Goal: Information Seeking & Learning: Learn about a topic

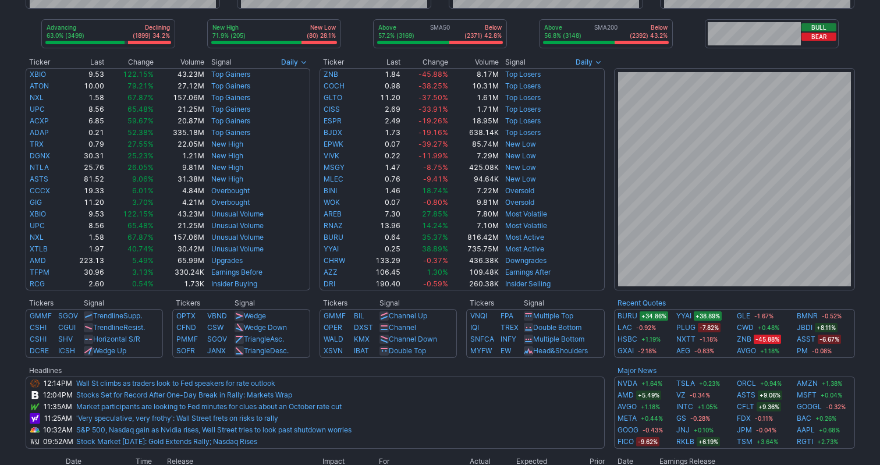
scroll to position [180, 0]
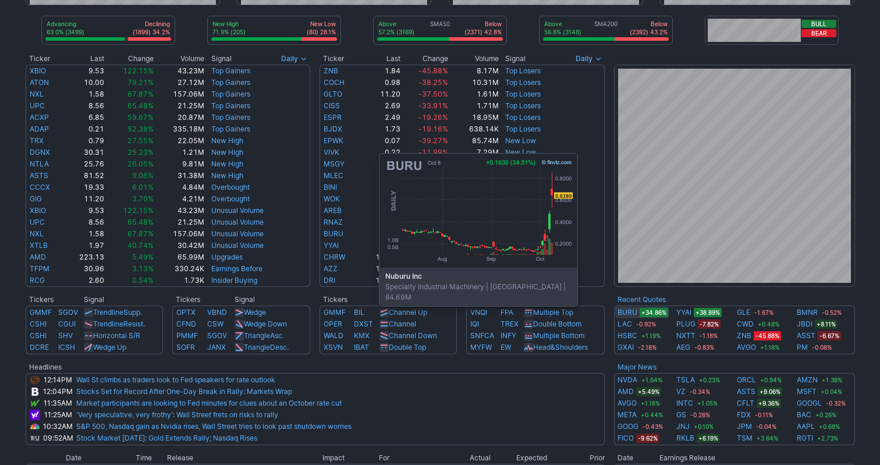
click at [628, 313] on link "BURU" at bounding box center [627, 313] width 20 height 12
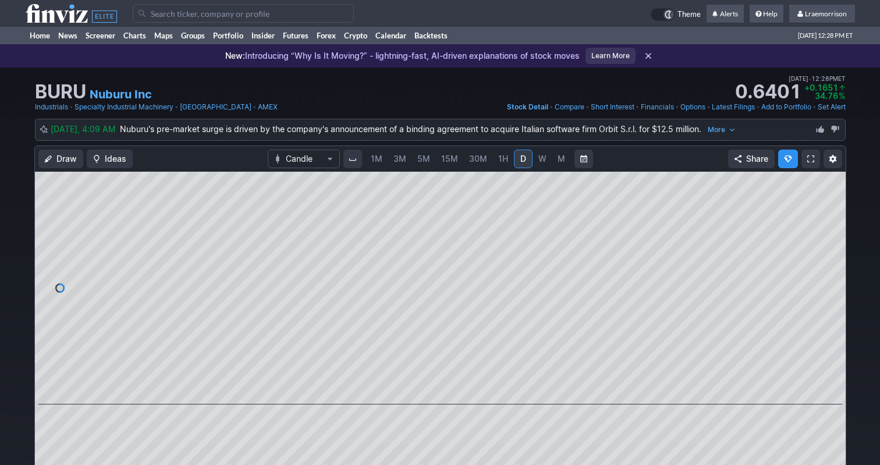
click at [377, 163] on span "1M" at bounding box center [377, 159] width 12 height 12
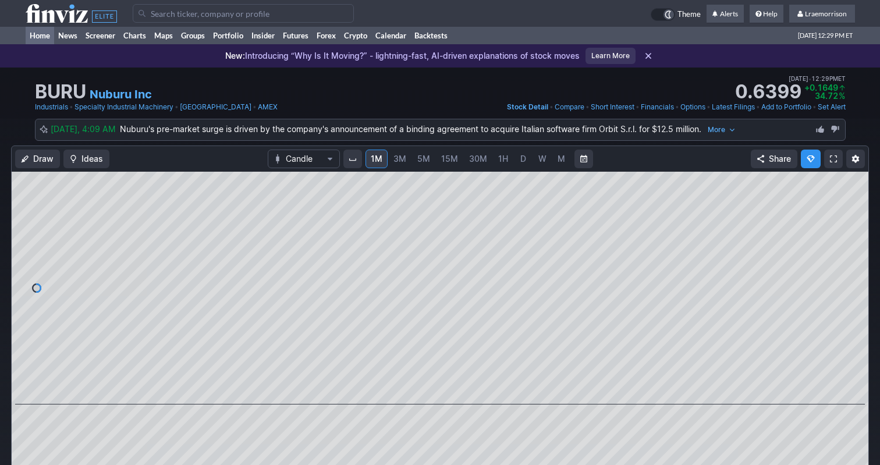
click at [38, 37] on link "Home" at bounding box center [40, 35] width 29 height 17
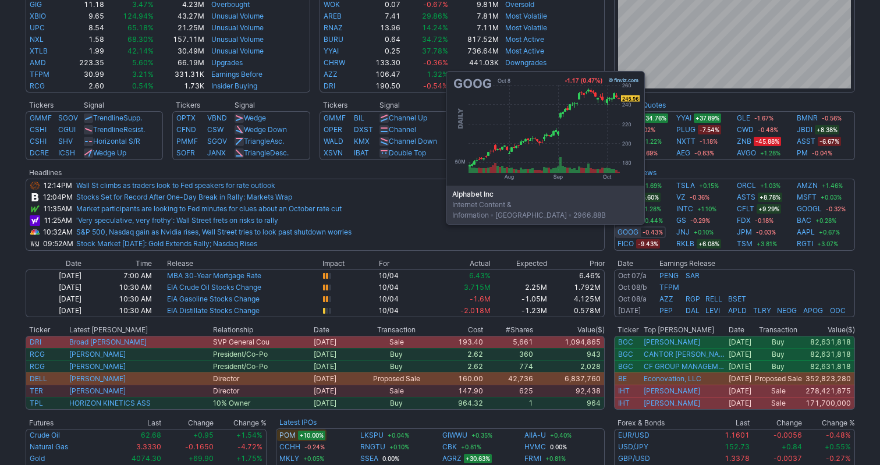
scroll to position [372, 0]
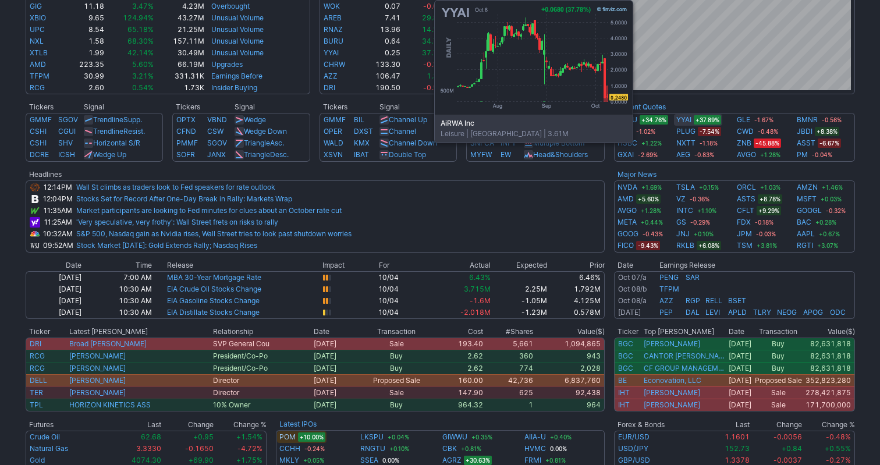
click at [684, 122] on link "YYAI" at bounding box center [683, 120] width 15 height 12
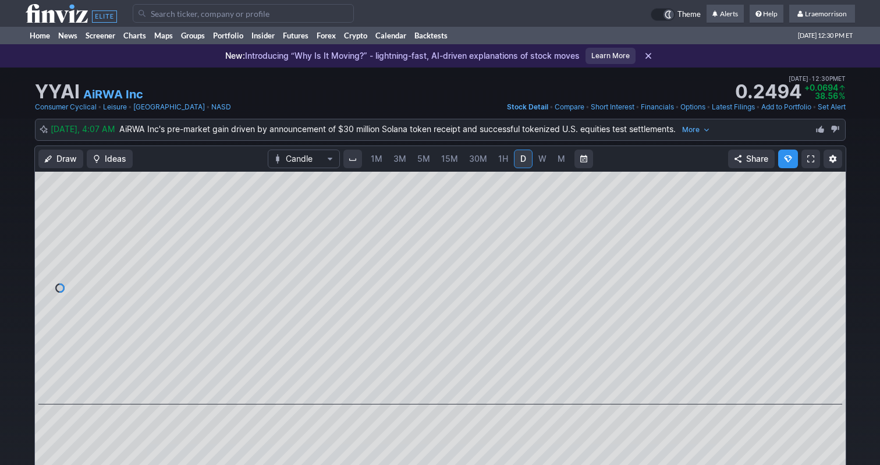
click at [378, 161] on span "1M" at bounding box center [377, 159] width 12 height 10
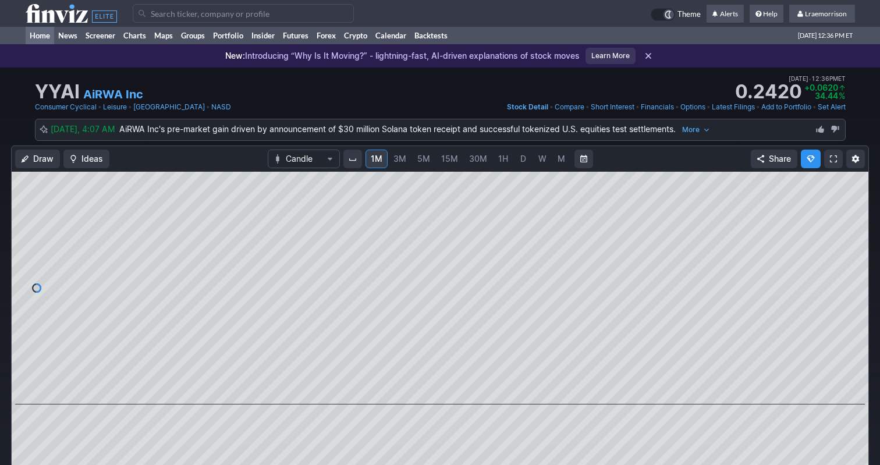
click at [39, 37] on link "Home" at bounding box center [40, 35] width 29 height 17
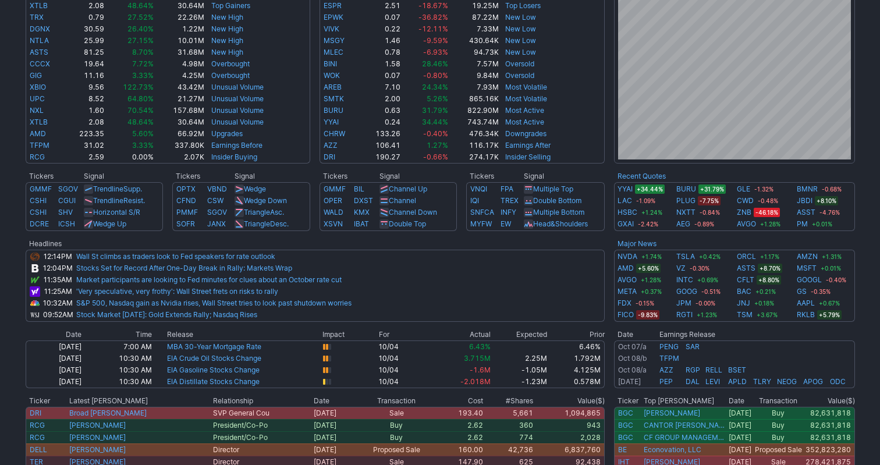
scroll to position [318, 0]
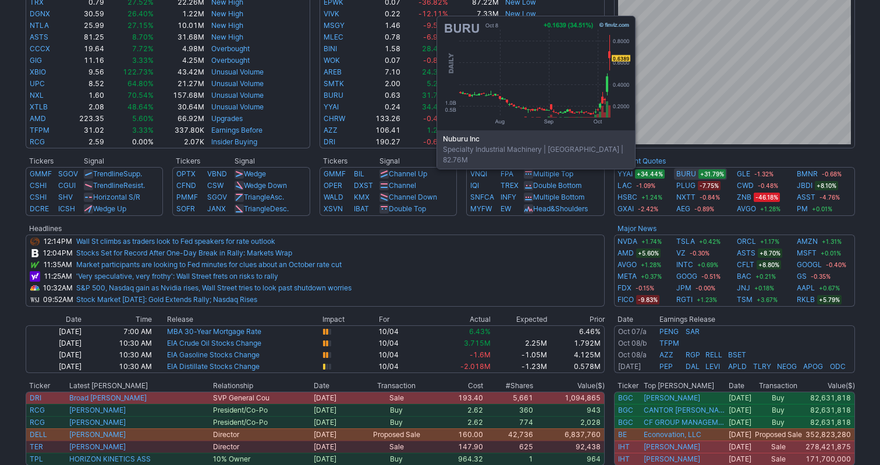
click at [686, 176] on link "BURU" at bounding box center [686, 174] width 20 height 12
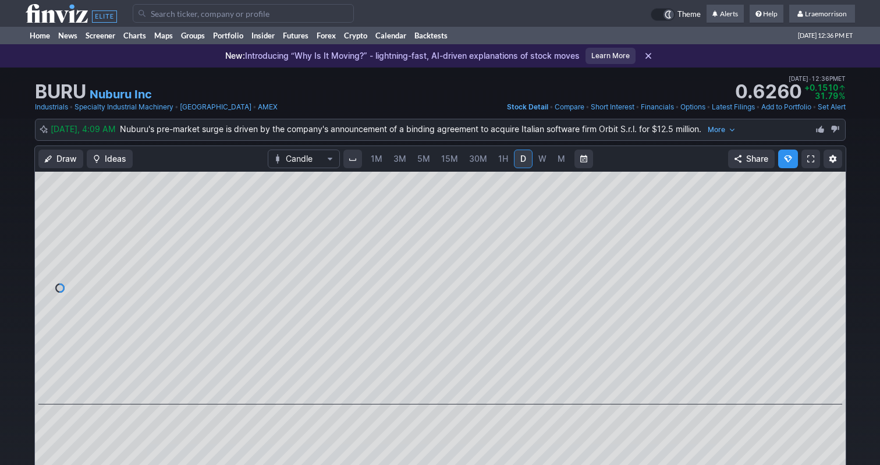
click at [375, 161] on span "1M" at bounding box center [377, 159] width 12 height 10
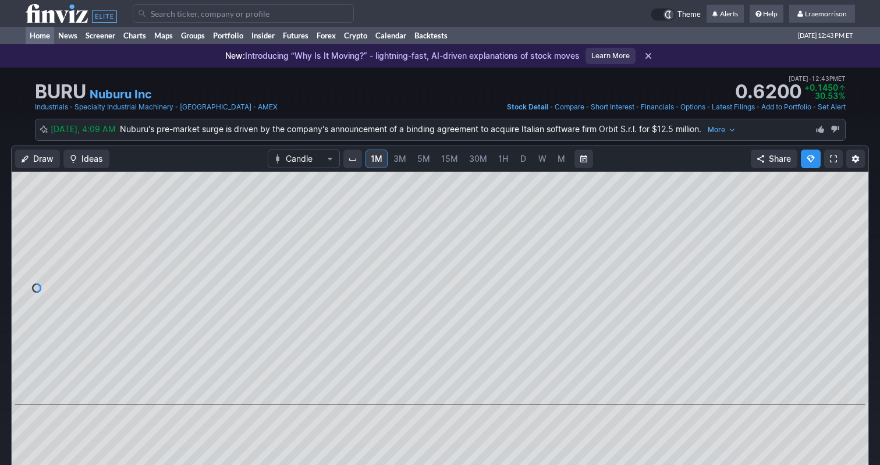
click at [45, 35] on link "Home" at bounding box center [40, 35] width 29 height 17
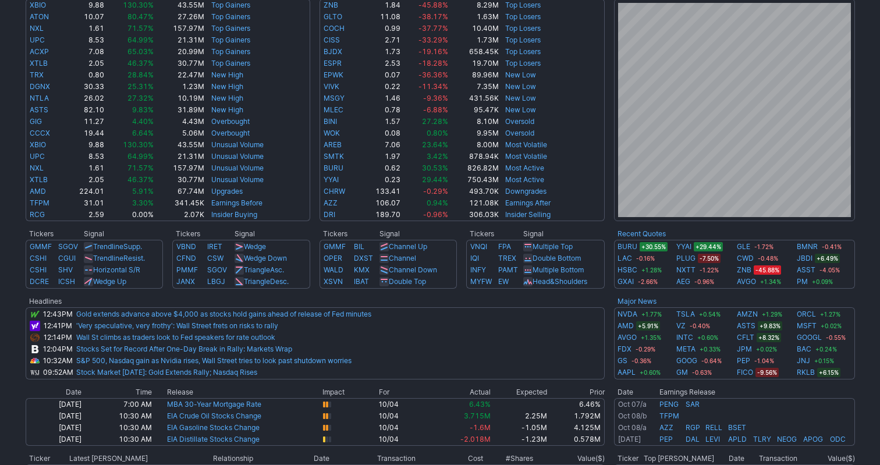
scroll to position [246, 0]
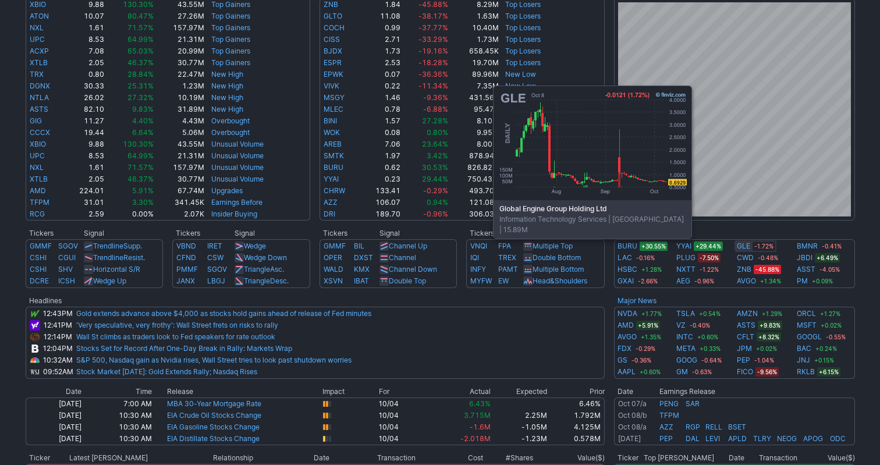
click at [742, 246] on link "GLE" at bounding box center [743, 246] width 13 height 12
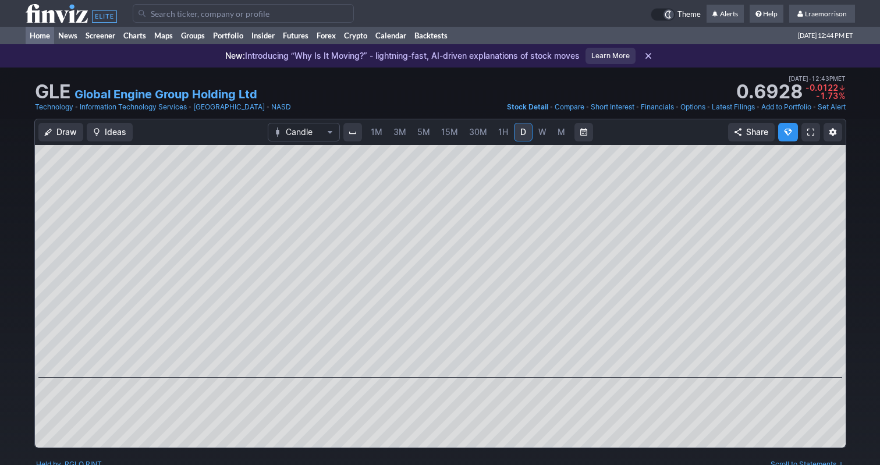
click at [37, 34] on link "Home" at bounding box center [40, 35] width 29 height 17
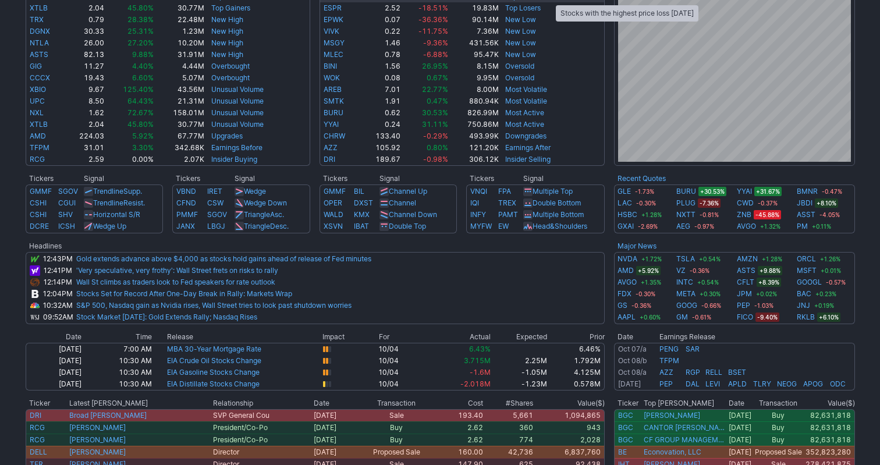
scroll to position [303, 0]
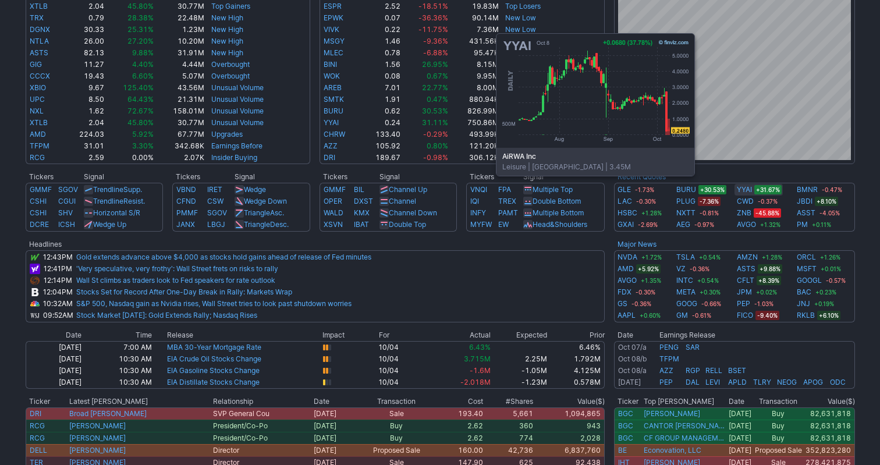
click at [745, 193] on link "YYAI" at bounding box center [744, 190] width 15 height 12
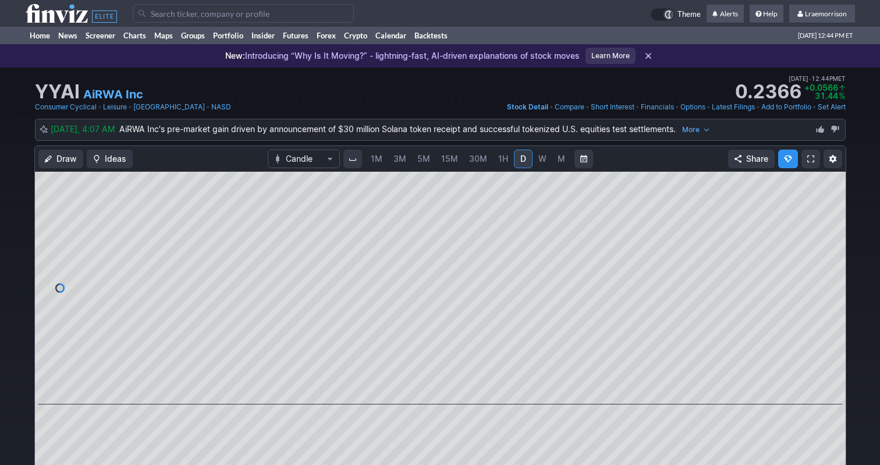
click at [376, 161] on span "1M" at bounding box center [377, 159] width 12 height 10
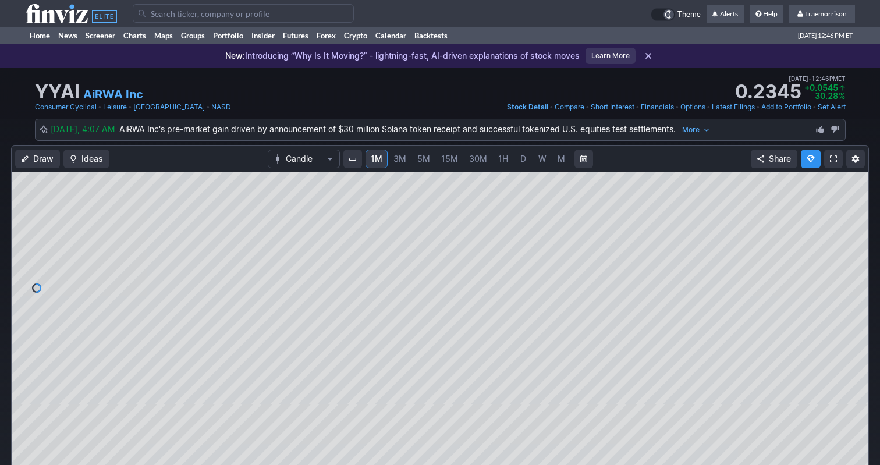
click at [559, 161] on span "M" at bounding box center [561, 159] width 8 height 10
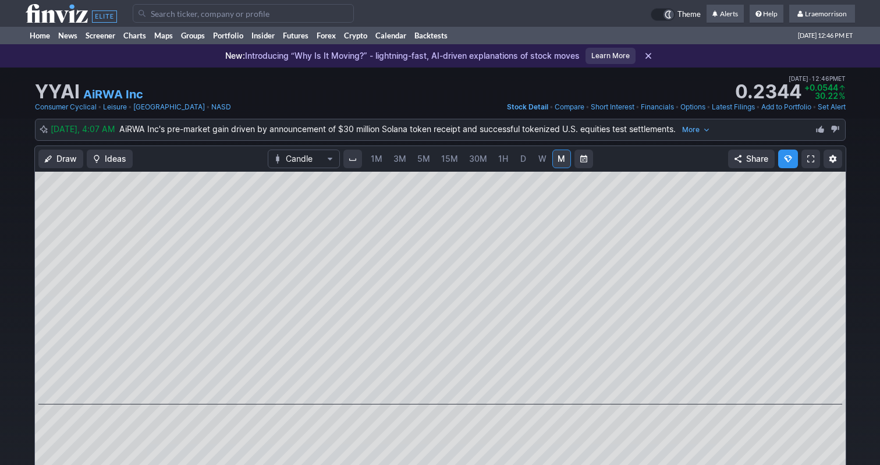
click at [536, 164] on link "W" at bounding box center [542, 159] width 19 height 19
click at [375, 157] on span "1M" at bounding box center [377, 159] width 12 height 10
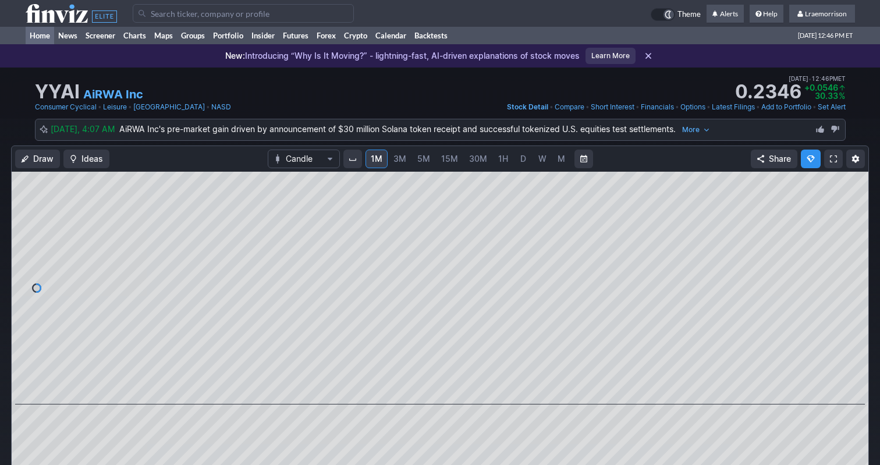
click at [40, 35] on link "Home" at bounding box center [40, 35] width 29 height 17
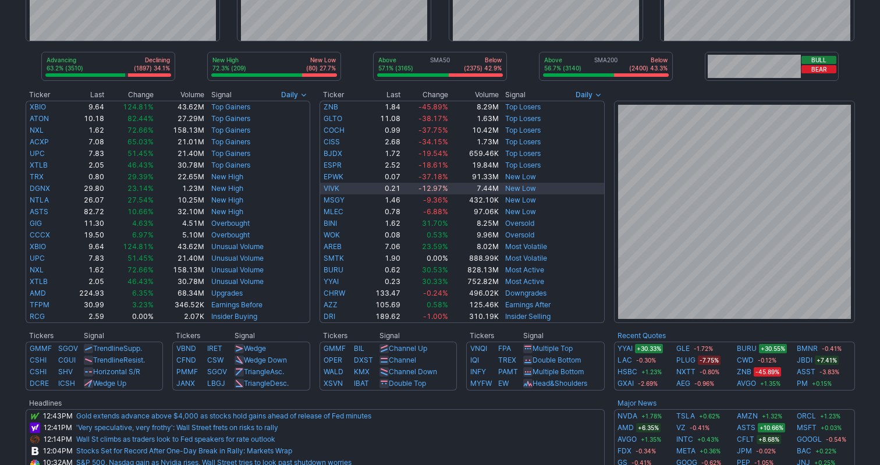
scroll to position [177, 0]
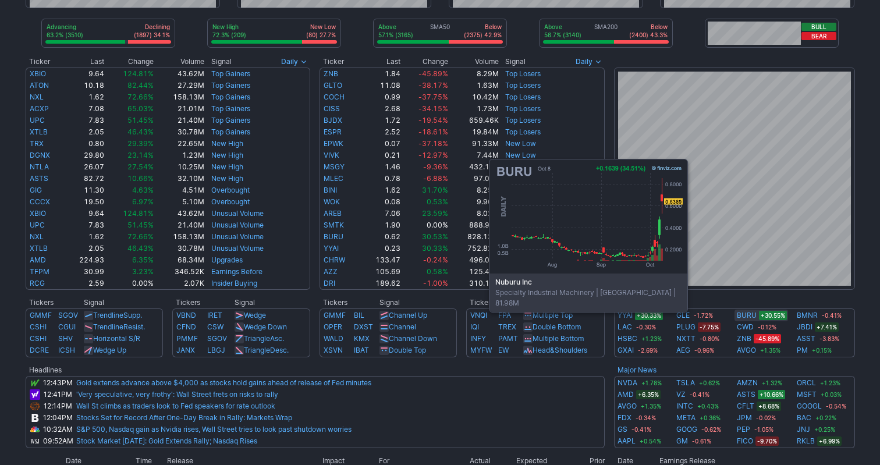
click at [738, 319] on link "BURU" at bounding box center [747, 316] width 20 height 12
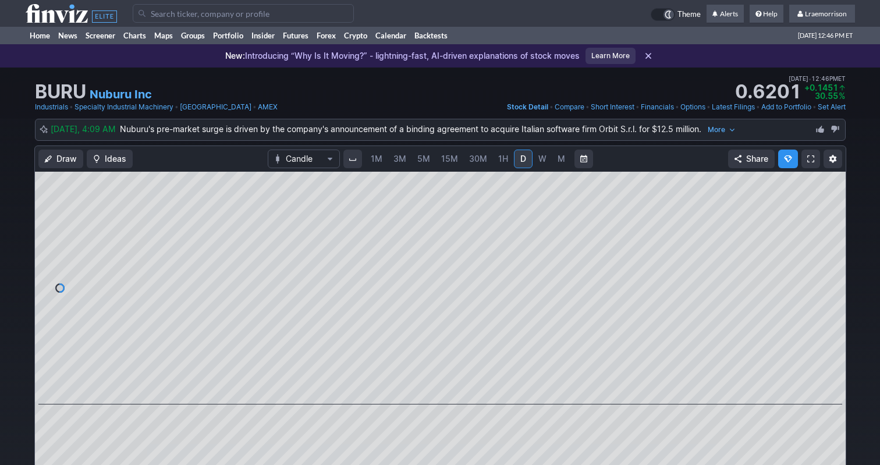
click at [379, 163] on span "1M" at bounding box center [377, 159] width 12 height 12
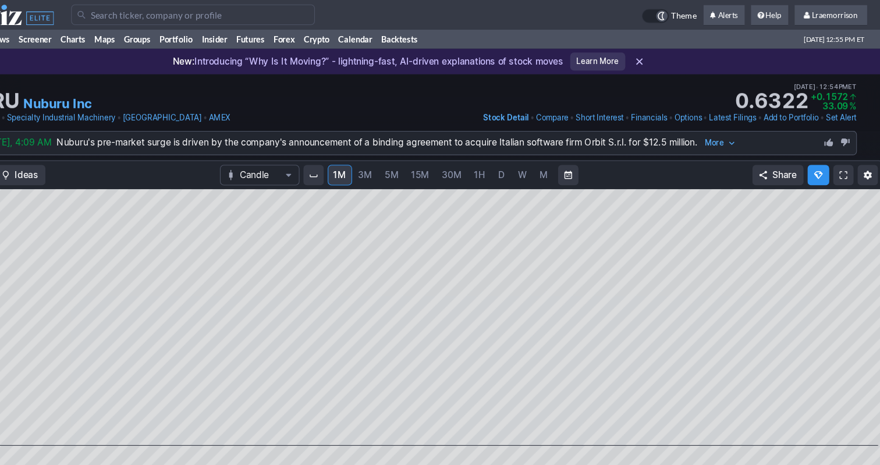
click at [133, 15] on input "Search" at bounding box center [243, 13] width 221 height 19
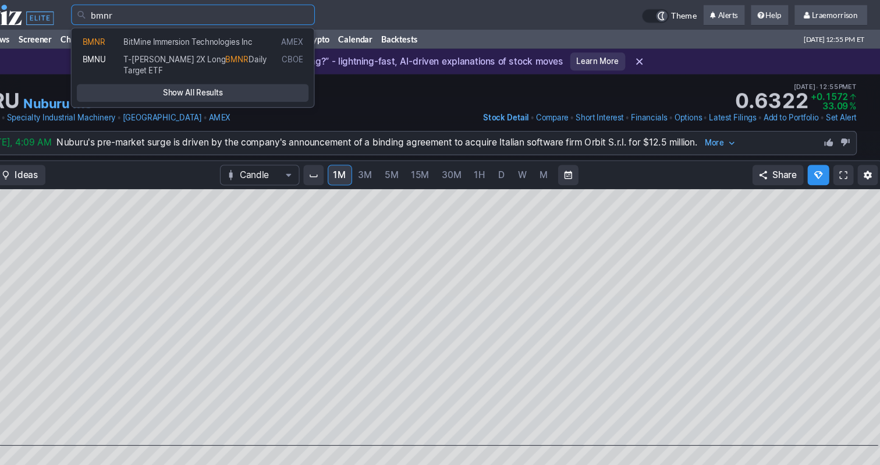
type input "bmnr"
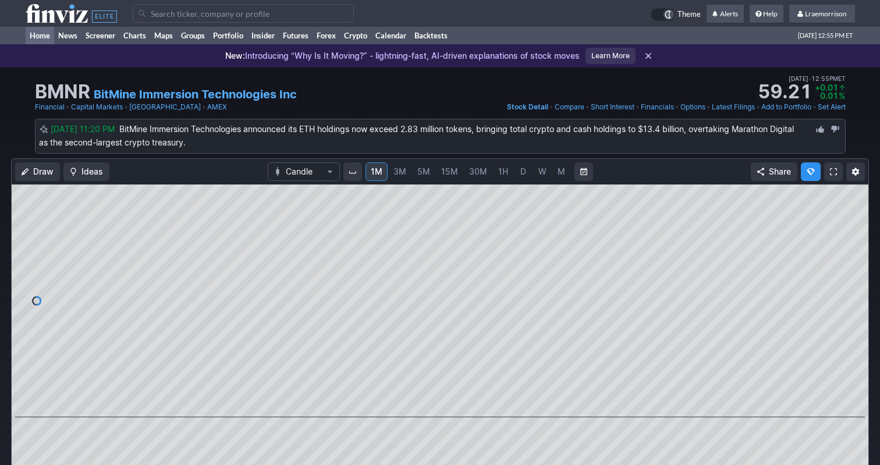
click at [40, 35] on link "Home" at bounding box center [40, 35] width 29 height 17
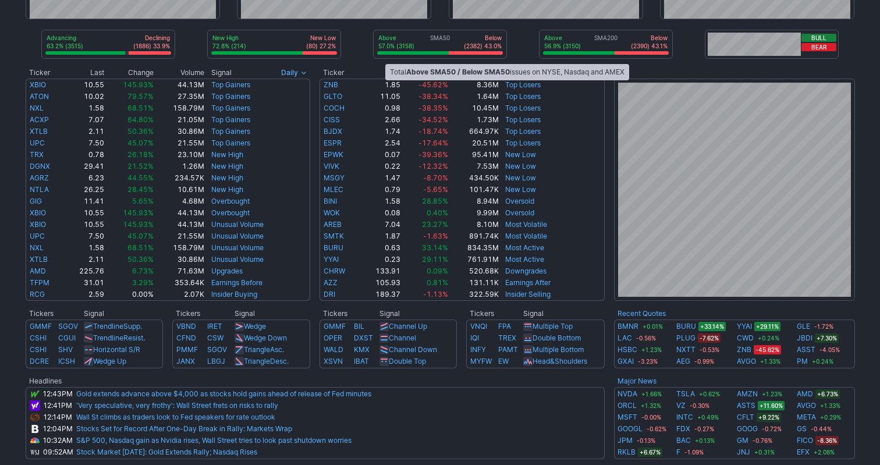
scroll to position [192, 0]
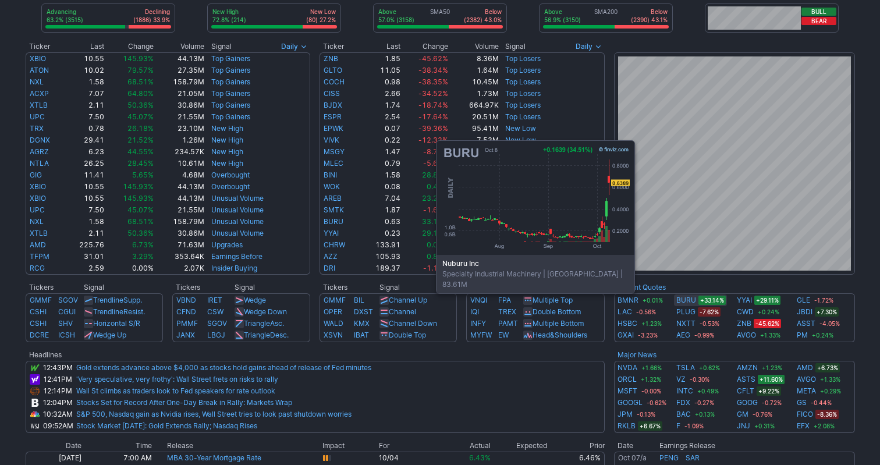
click at [685, 300] on link "BURU" at bounding box center [686, 300] width 20 height 12
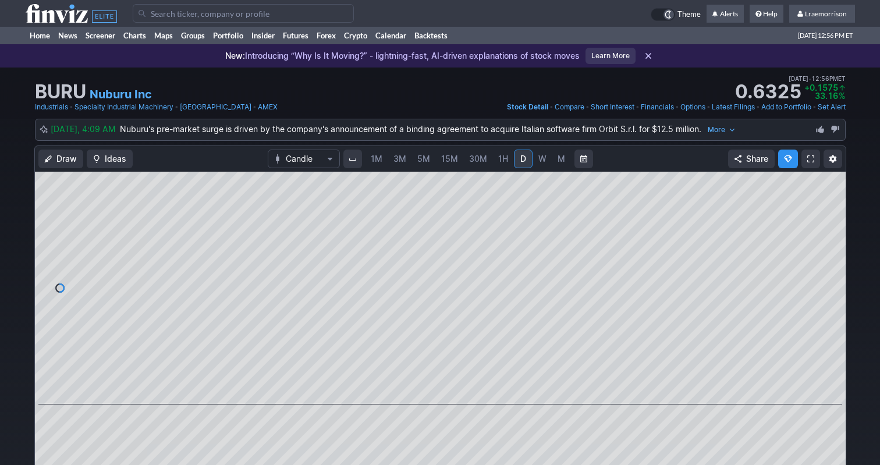
click at [382, 160] on span "1M" at bounding box center [377, 159] width 12 height 10
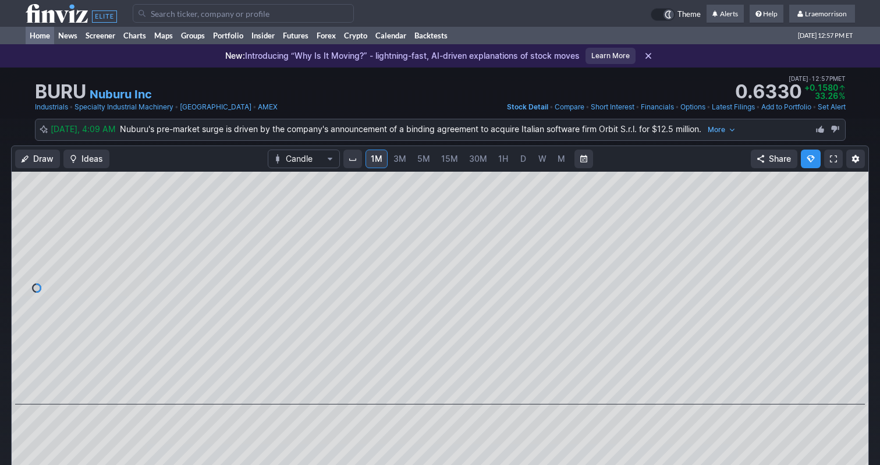
click at [41, 34] on link "Home" at bounding box center [40, 35] width 29 height 17
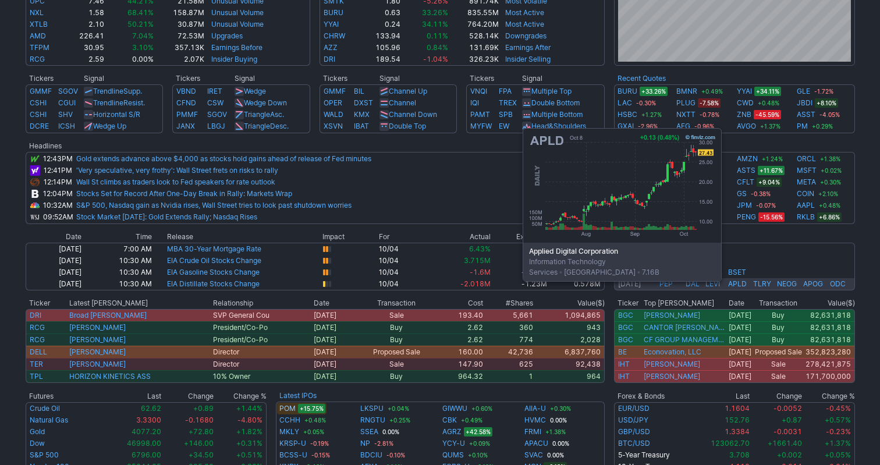
scroll to position [362, 0]
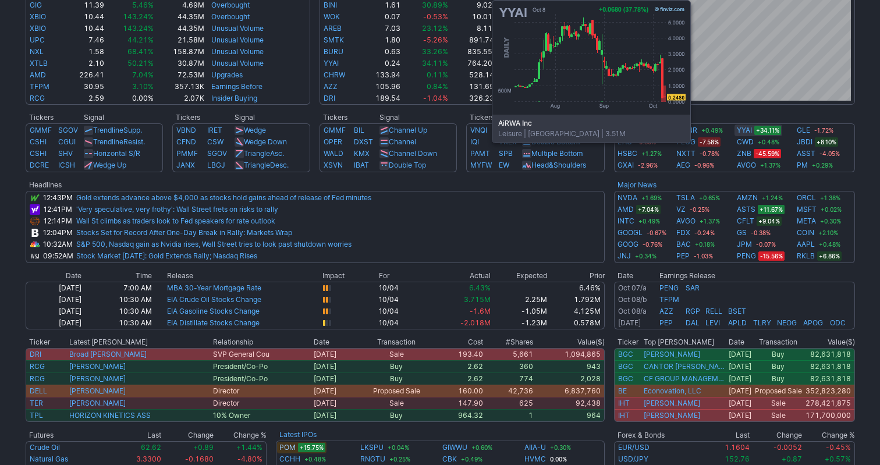
click at [741, 131] on link "YYAI" at bounding box center [744, 131] width 15 height 12
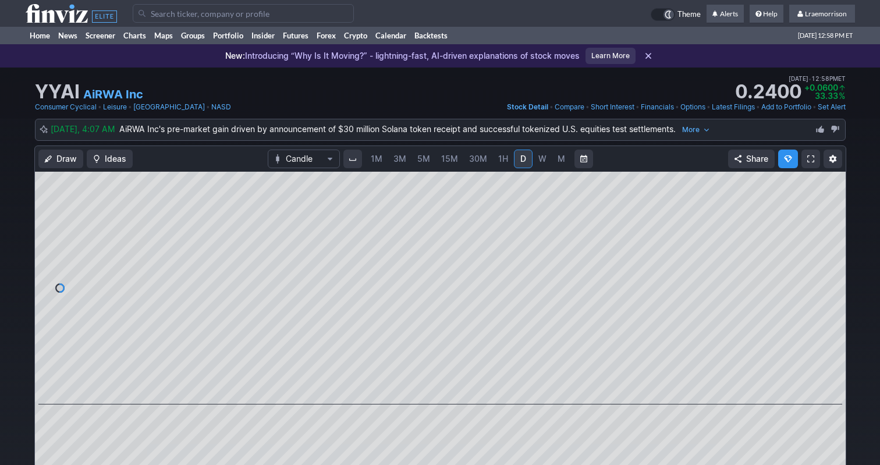
click at [375, 161] on span "1M" at bounding box center [377, 159] width 12 height 10
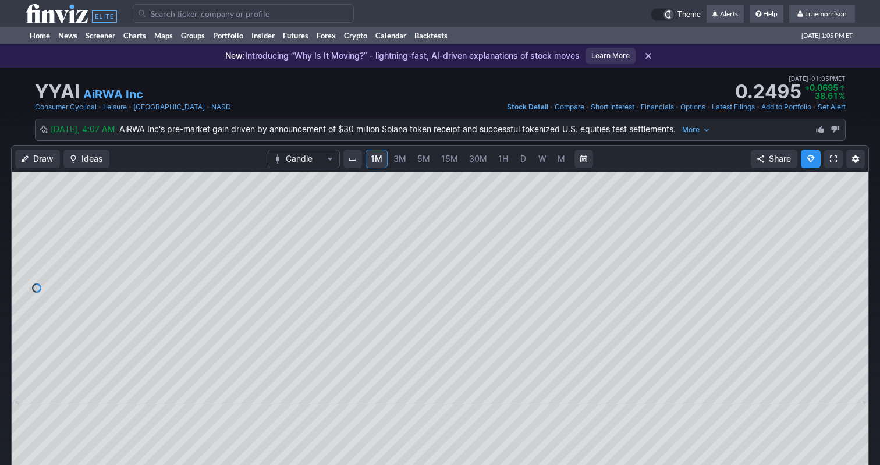
click at [170, 15] on input "Search" at bounding box center [243, 13] width 221 height 19
click at [42, 33] on link "Home" at bounding box center [40, 35] width 29 height 17
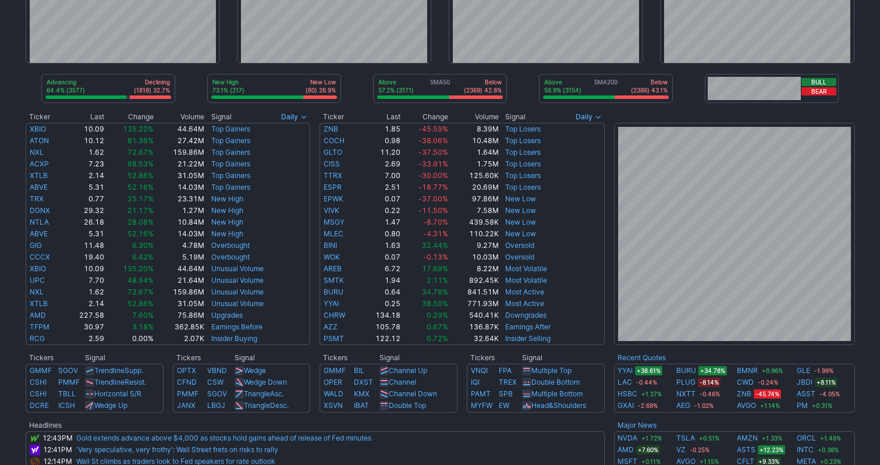
scroll to position [134, 0]
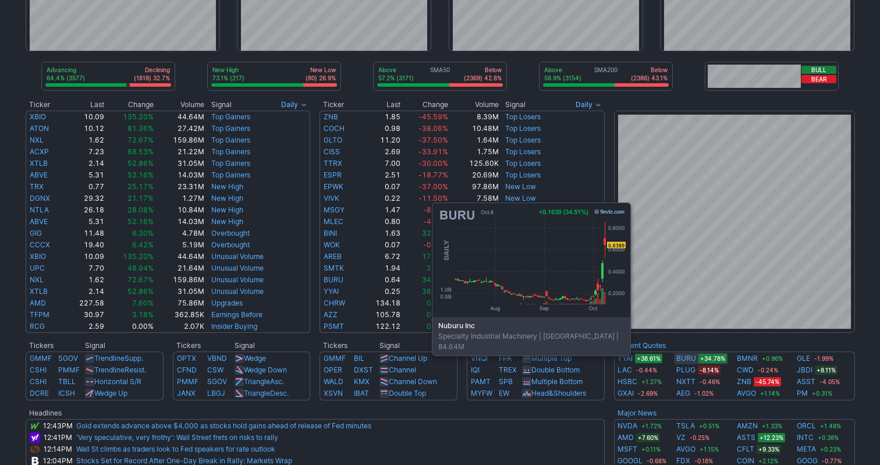
click at [681, 362] on link "BURU" at bounding box center [686, 359] width 20 height 12
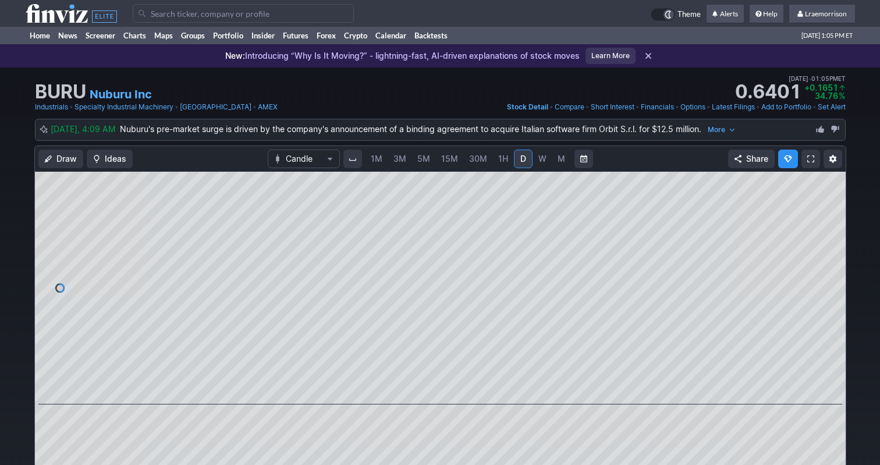
click at [380, 160] on span "1M" at bounding box center [377, 159] width 12 height 10
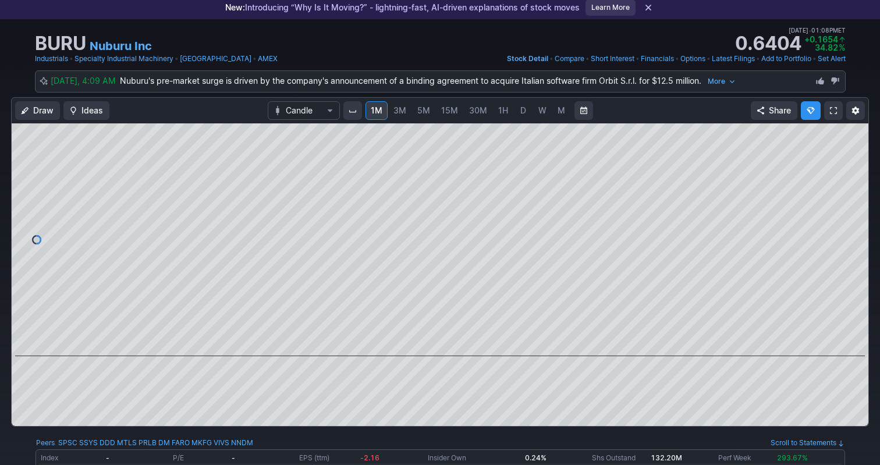
scroll to position [49, 0]
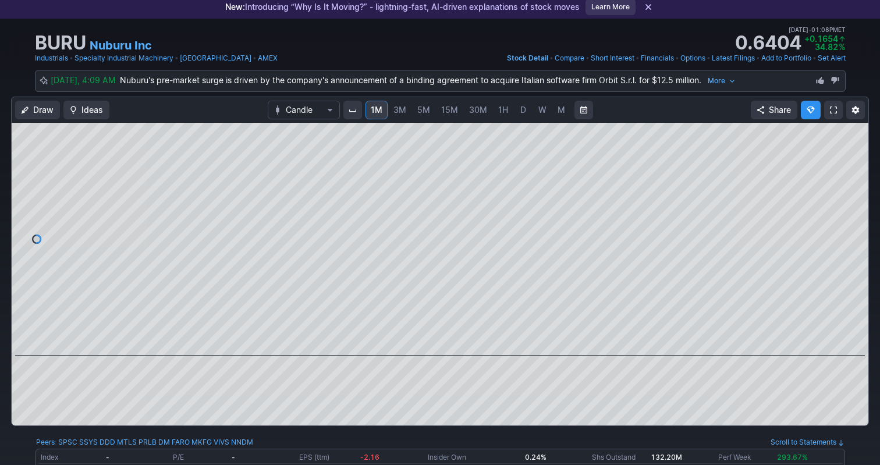
click at [728, 80] on span at bounding box center [731, 80] width 7 height 9
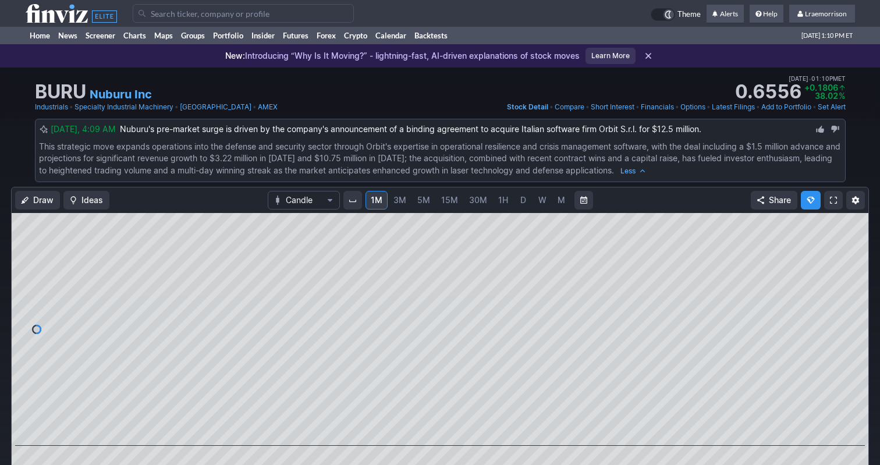
scroll to position [0, 0]
drag, startPoint x: 763, startPoint y: 113, endPoint x: 778, endPoint y: 113, distance: 15.1
click at [168, 12] on input "Search" at bounding box center [243, 13] width 221 height 19
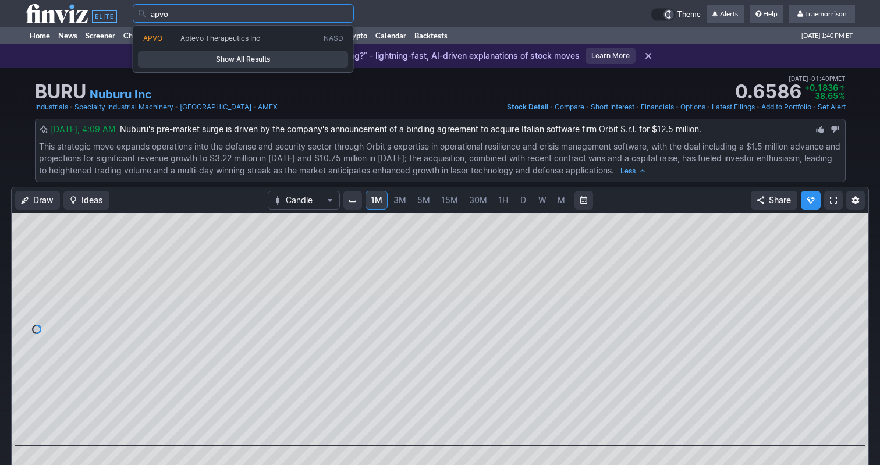
type input "apvo"
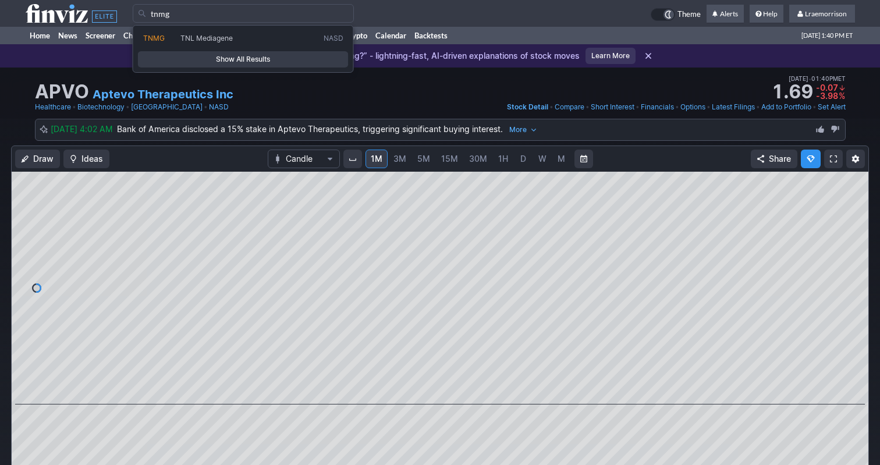
type input "tnmg"
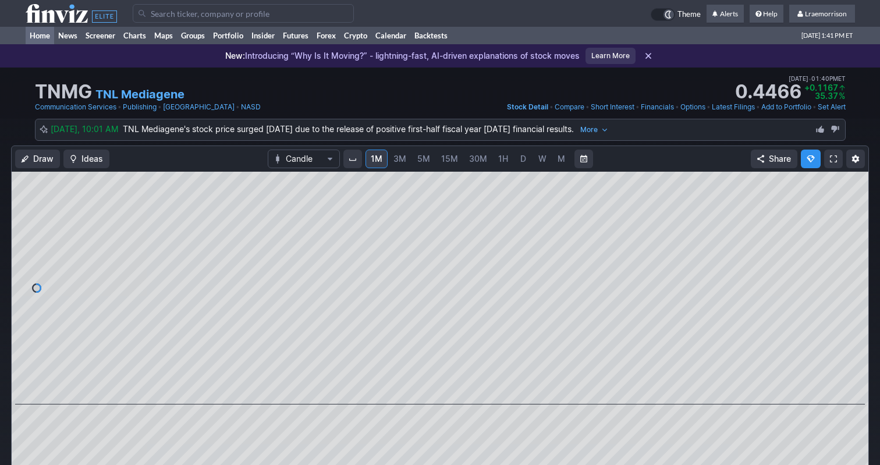
click at [43, 34] on link "Home" at bounding box center [40, 35] width 29 height 17
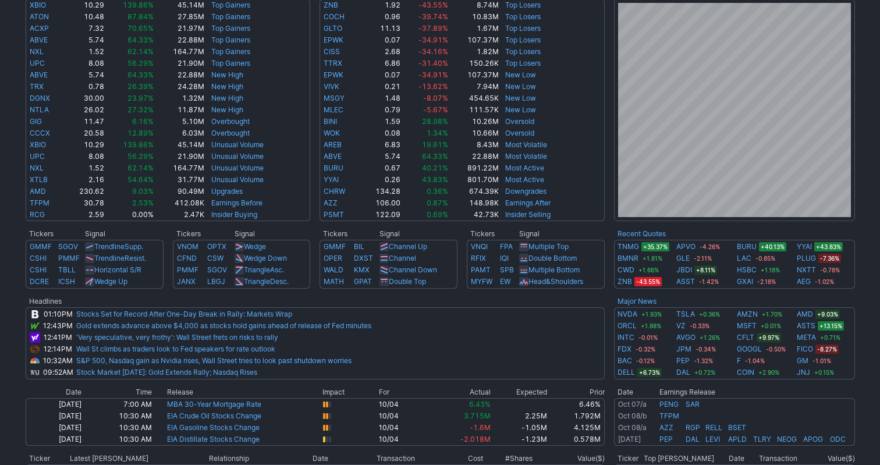
scroll to position [248, 0]
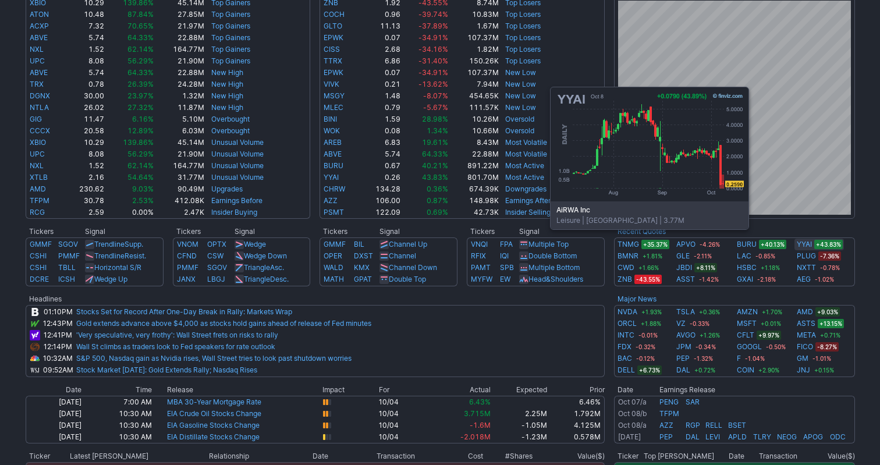
click at [799, 247] on link "YYAI" at bounding box center [804, 245] width 15 height 12
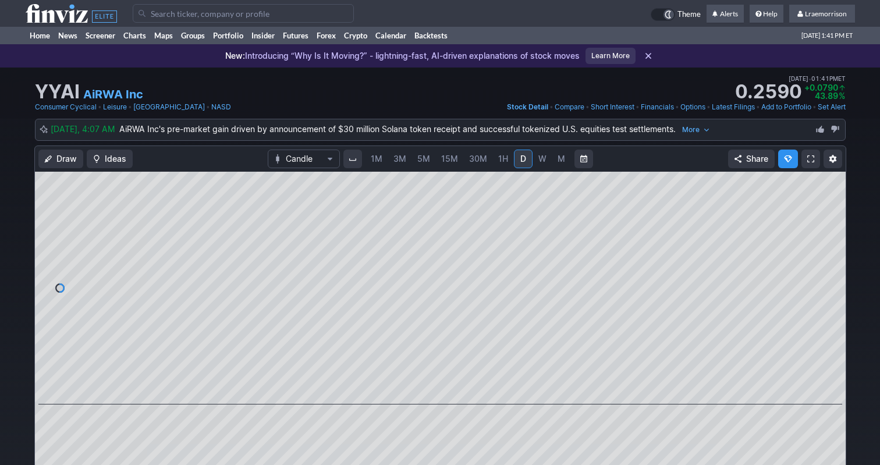
click at [378, 158] on span "1M" at bounding box center [377, 159] width 12 height 10
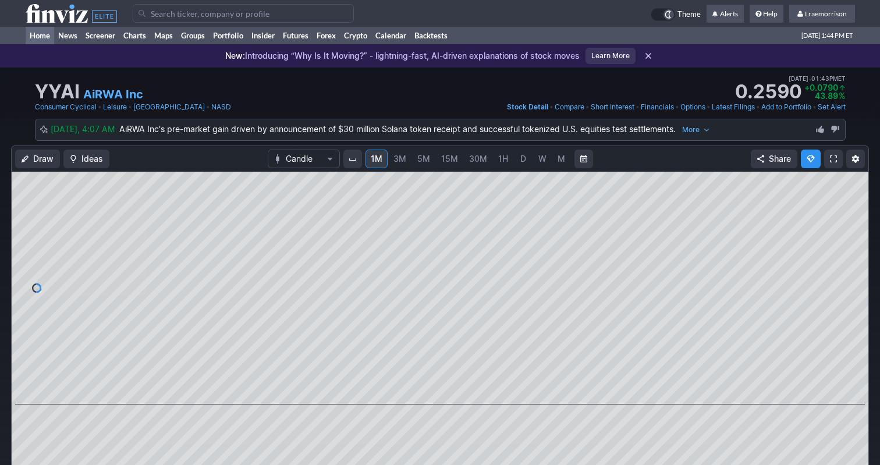
click at [40, 36] on link "Home" at bounding box center [40, 35] width 29 height 17
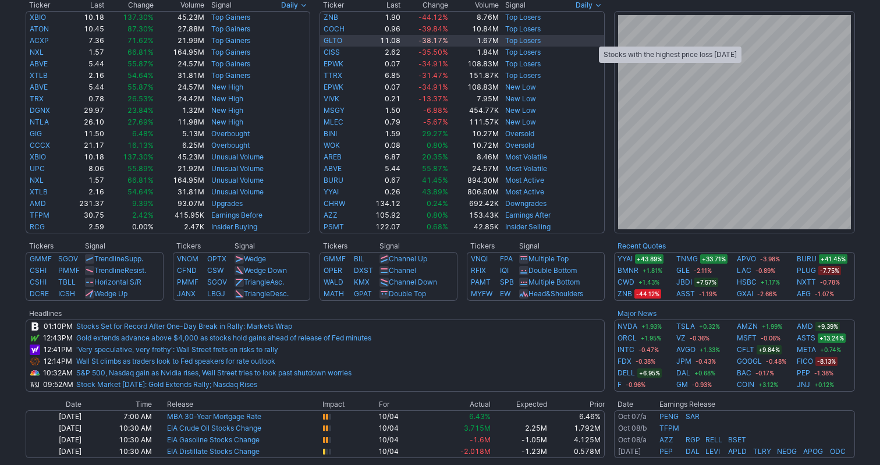
scroll to position [276, 0]
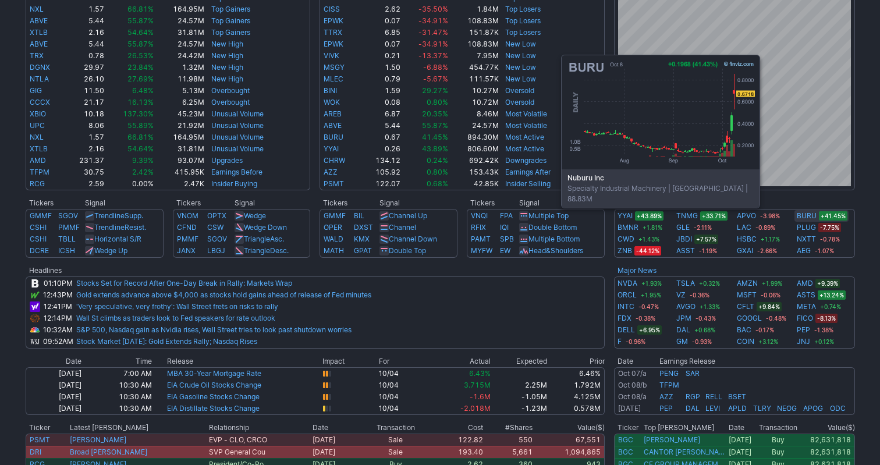
click at [810, 215] on link "BURU" at bounding box center [807, 216] width 20 height 12
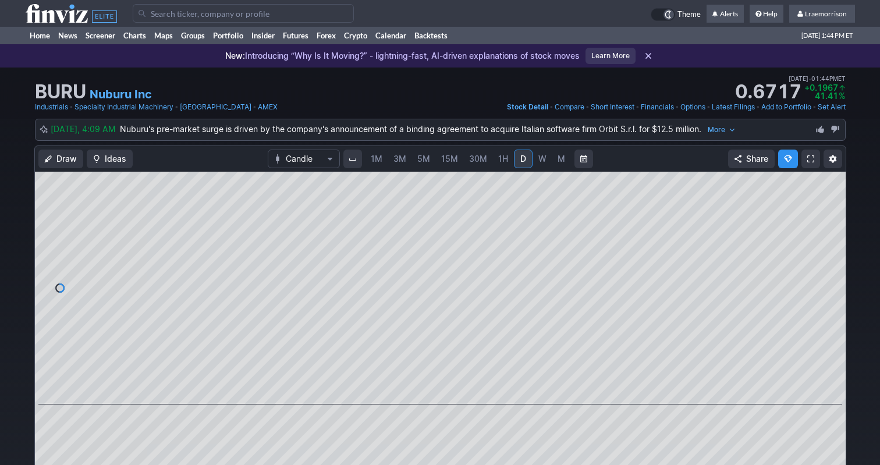
click at [380, 159] on span "1M" at bounding box center [377, 159] width 12 height 10
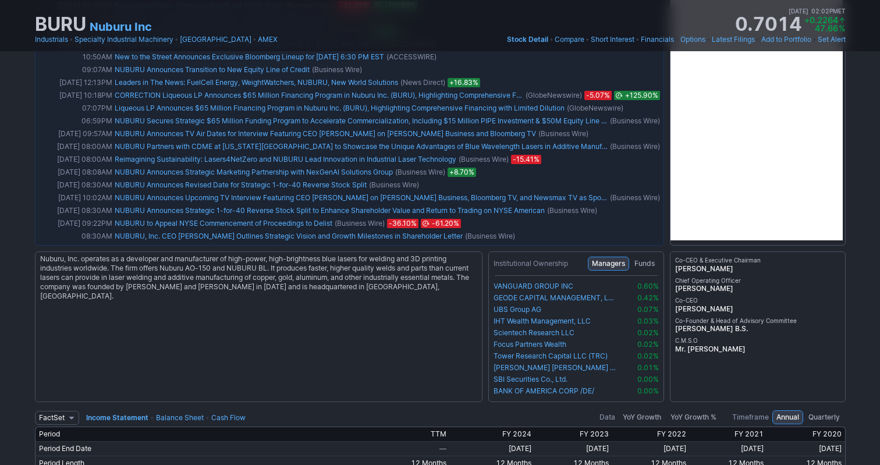
scroll to position [1124, 0]
